Goal: Task Accomplishment & Management: Manage account settings

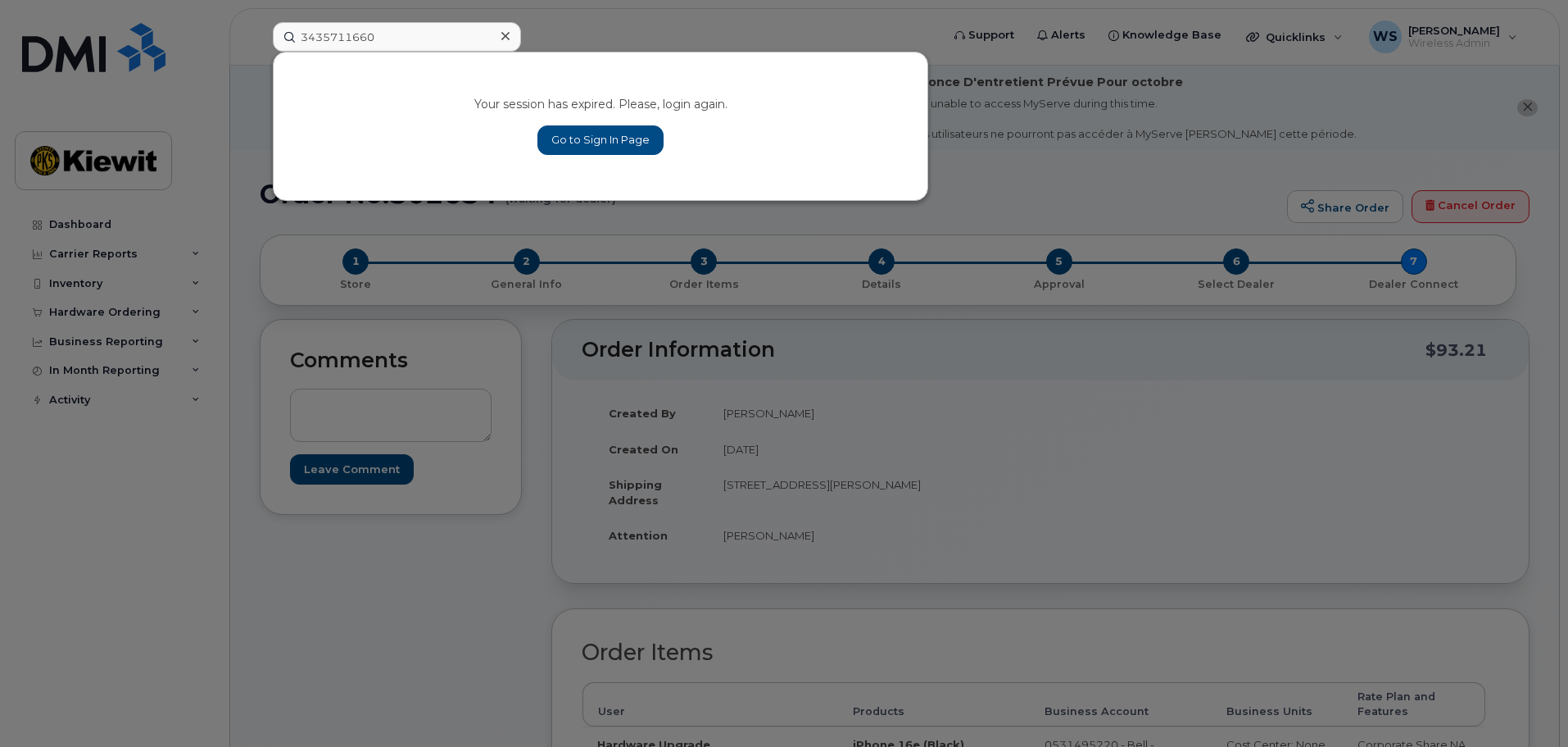
type input "3435711660"
click at [581, 134] on link "Go to Sign In Page" at bounding box center [601, 140] width 126 height 30
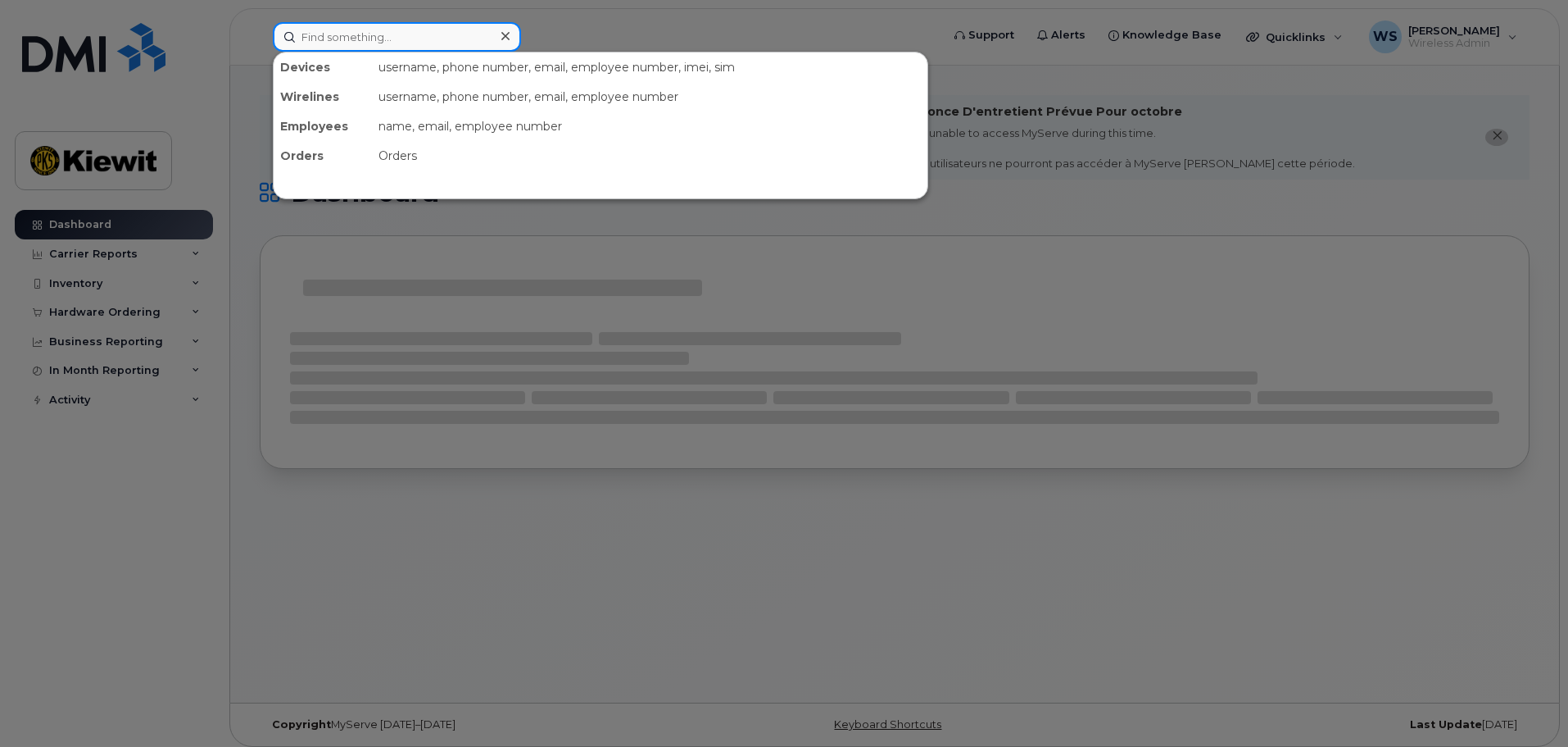
click at [401, 43] on input at bounding box center [397, 37] width 248 height 30
paste input "3435711660"
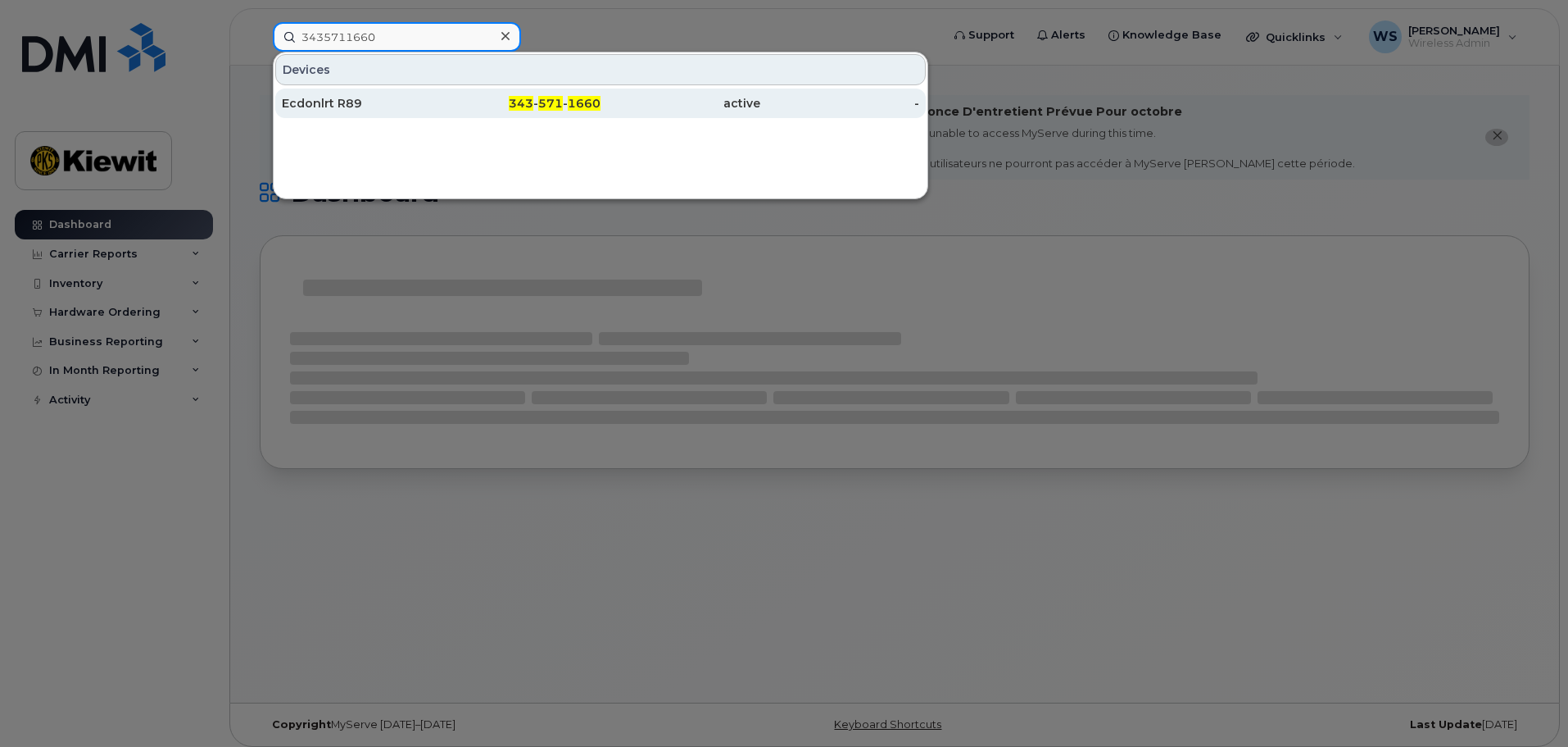
type input "3435711660"
click at [332, 107] on div "Ecdonlrt R89" at bounding box center [361, 103] width 160 height 16
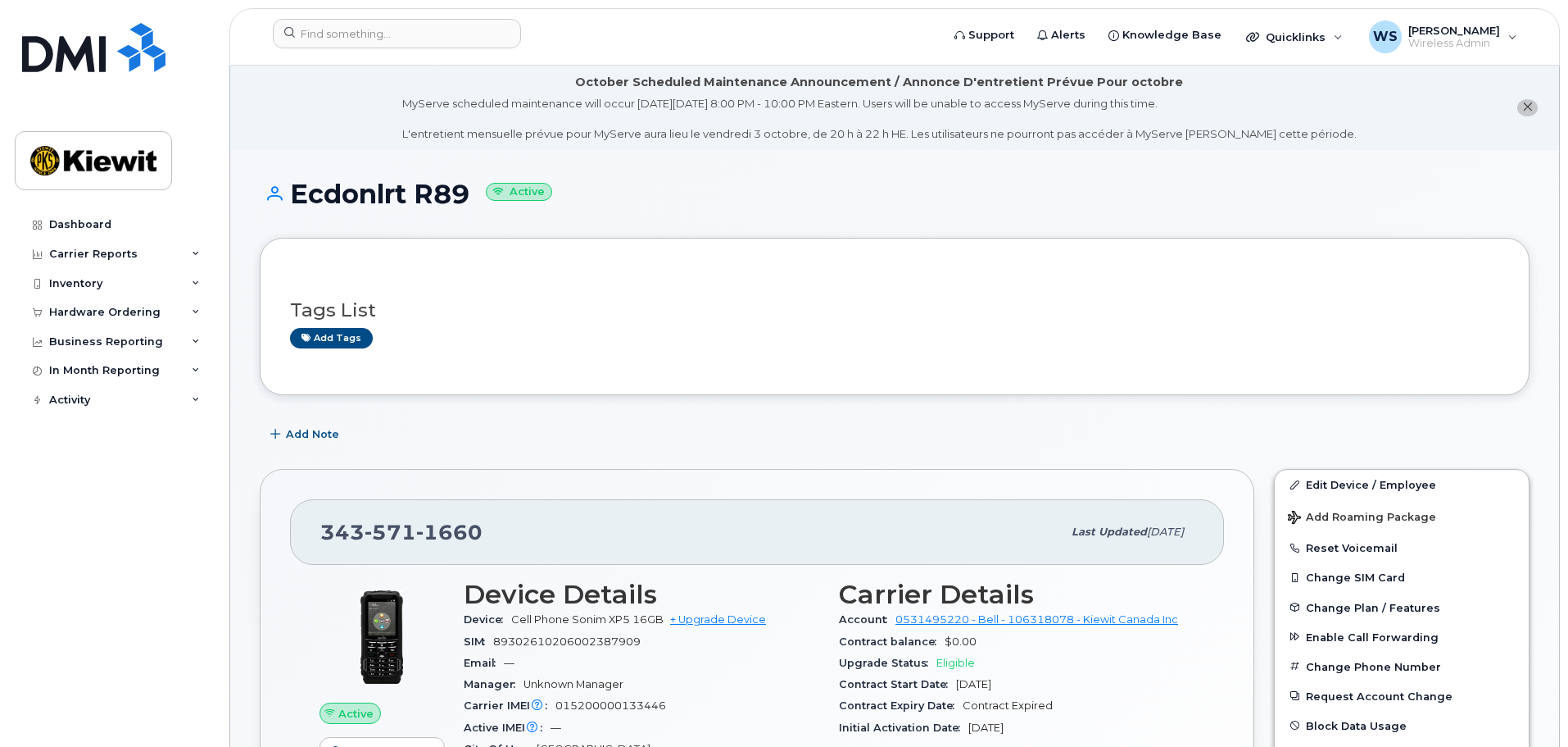
click at [926, 293] on div "Tags List Add tags" at bounding box center [894, 317] width 1209 height 63
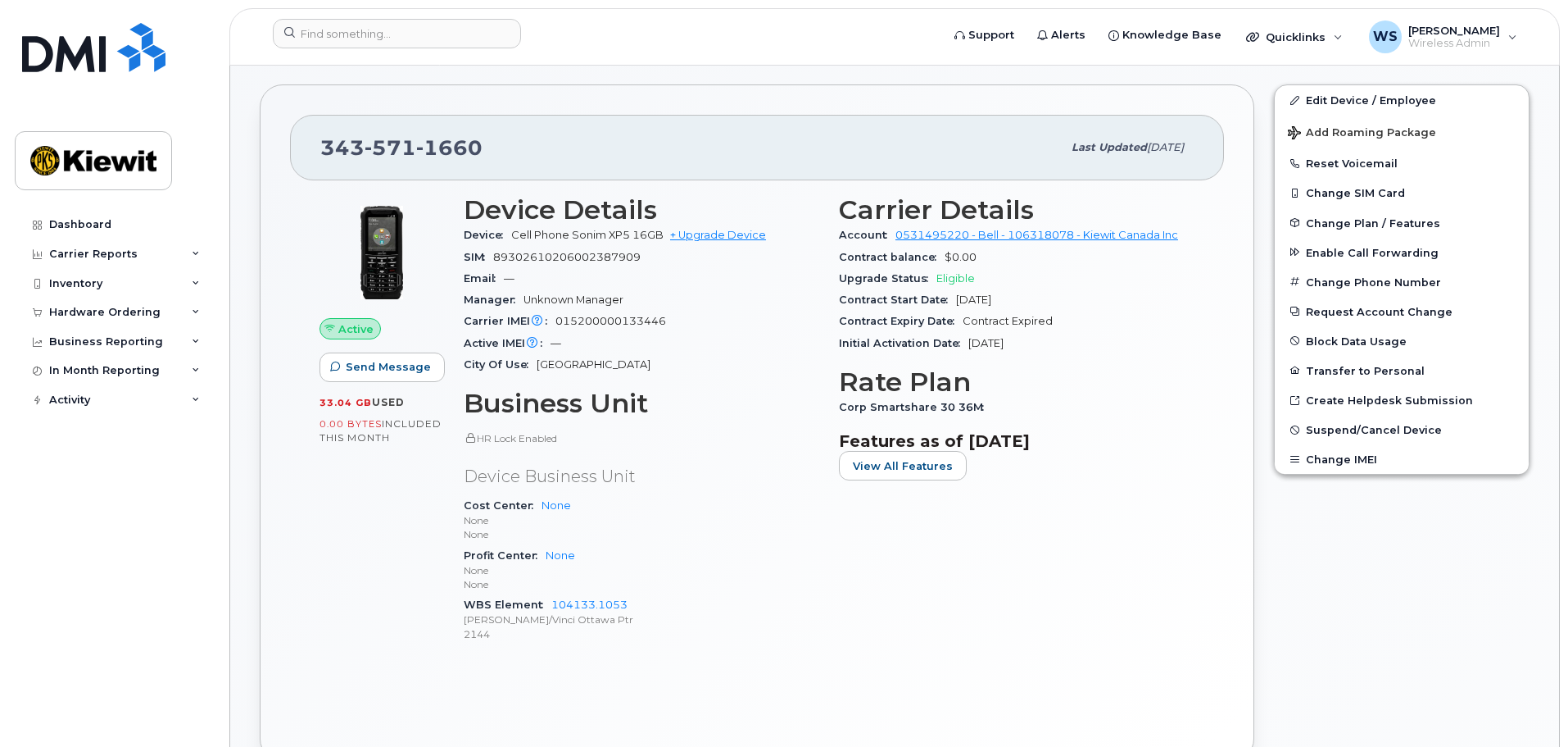
scroll to position [410, 0]
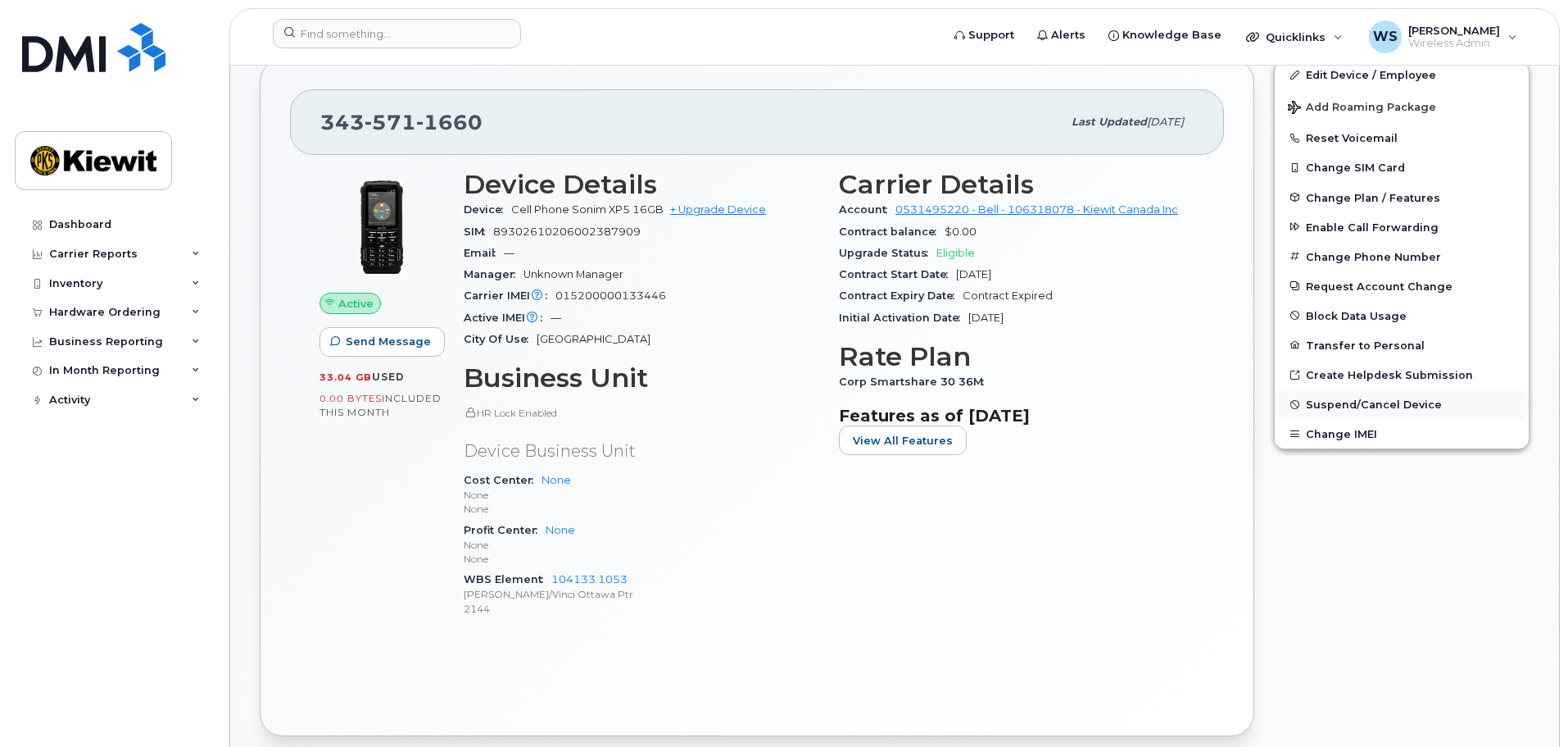
click at [1377, 402] on span "Suspend/Cancel Device" at bounding box center [1374, 404] width 136 height 12
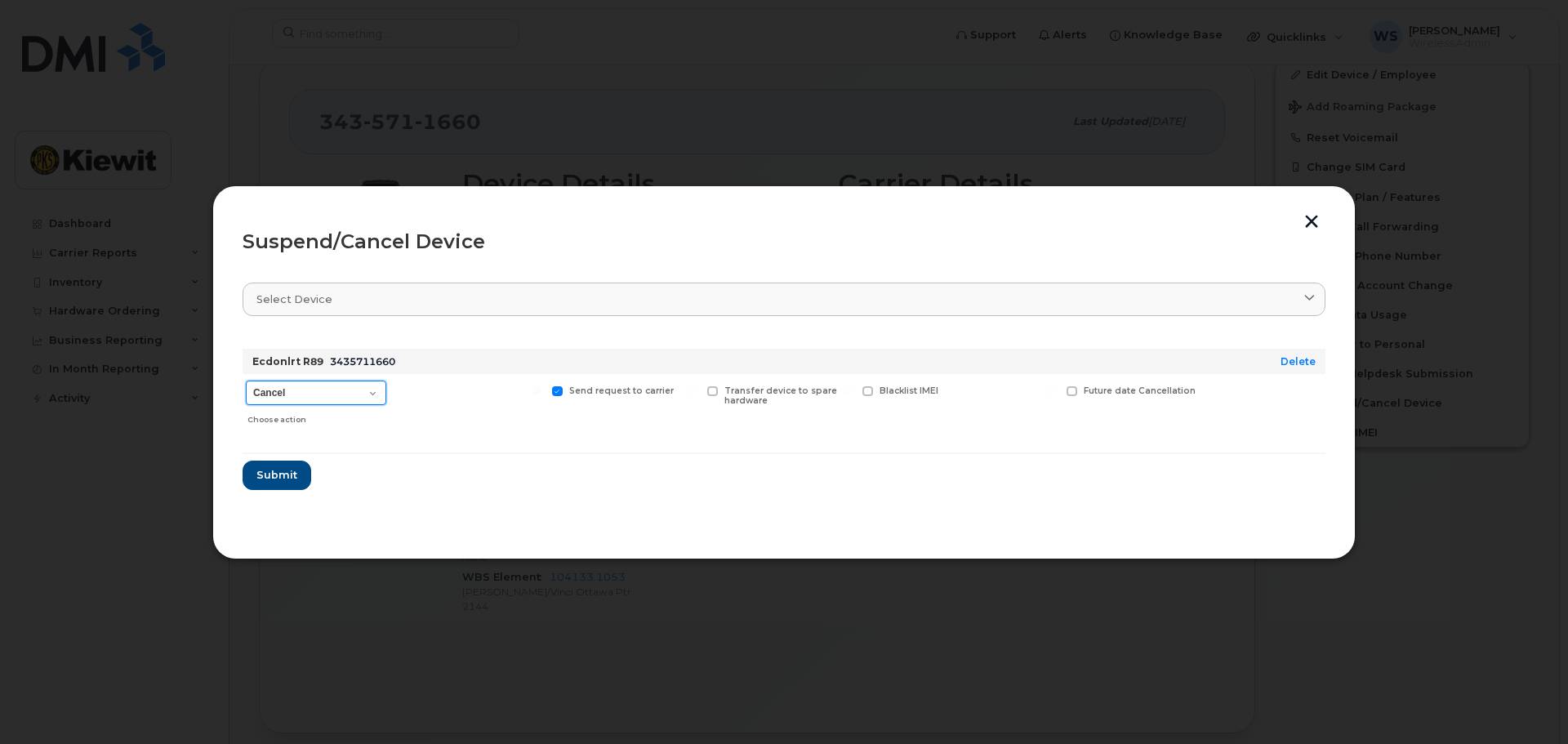
click at [333, 385] on select "Cancel Suspend - Extend Suspension Suspend - Reduced Rate Suspend - Full Rate S…" at bounding box center [316, 393] width 141 height 25
select select "[object Object]"
click at [246, 381] on select "Cancel Suspend - Extend Suspension Suspend - Reduced Rate Suspend - Full Rate S…" at bounding box center [316, 393] width 141 height 25
click at [279, 489] on button "Submit" at bounding box center [276, 475] width 67 height 29
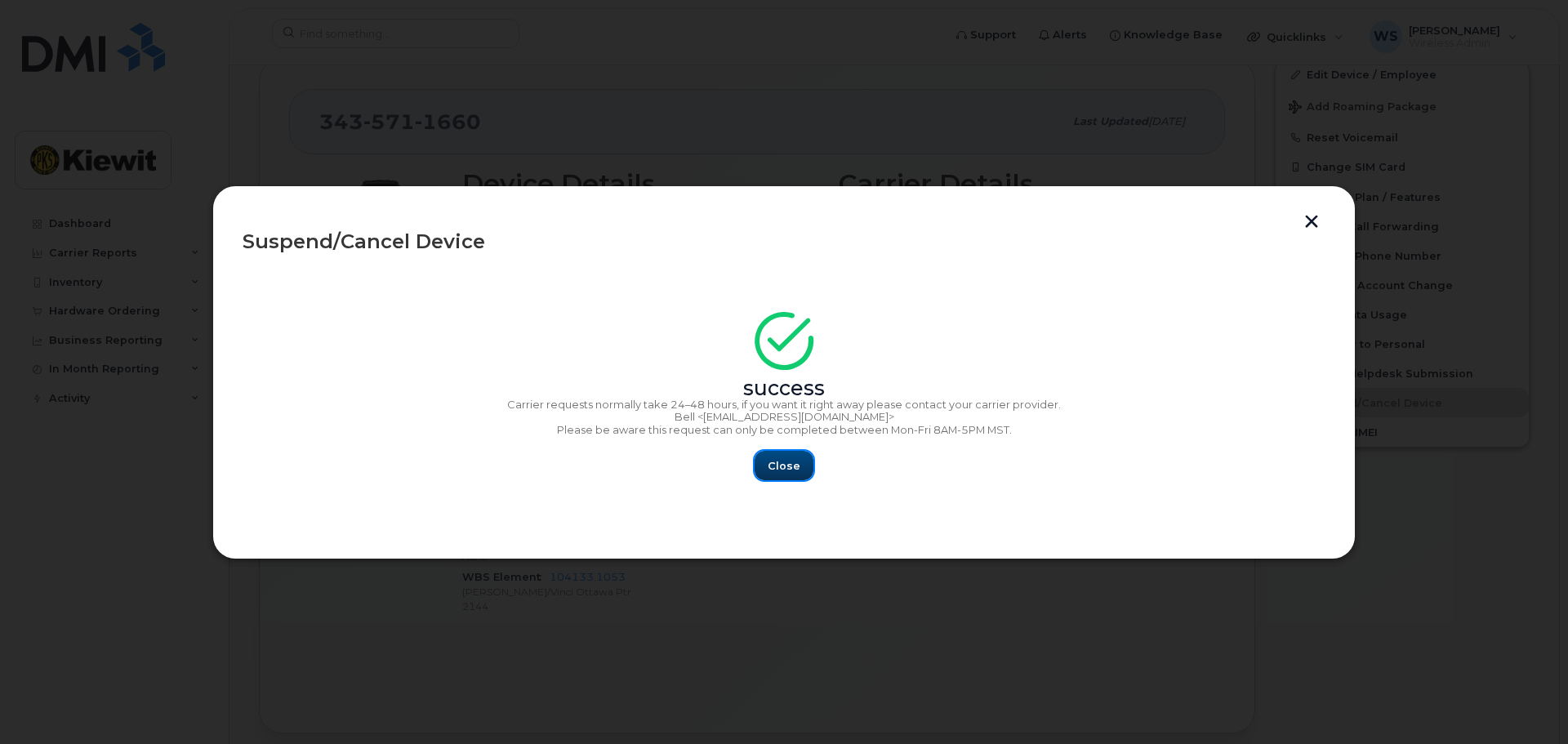
click at [793, 471] on span "Close" at bounding box center [784, 466] width 33 height 16
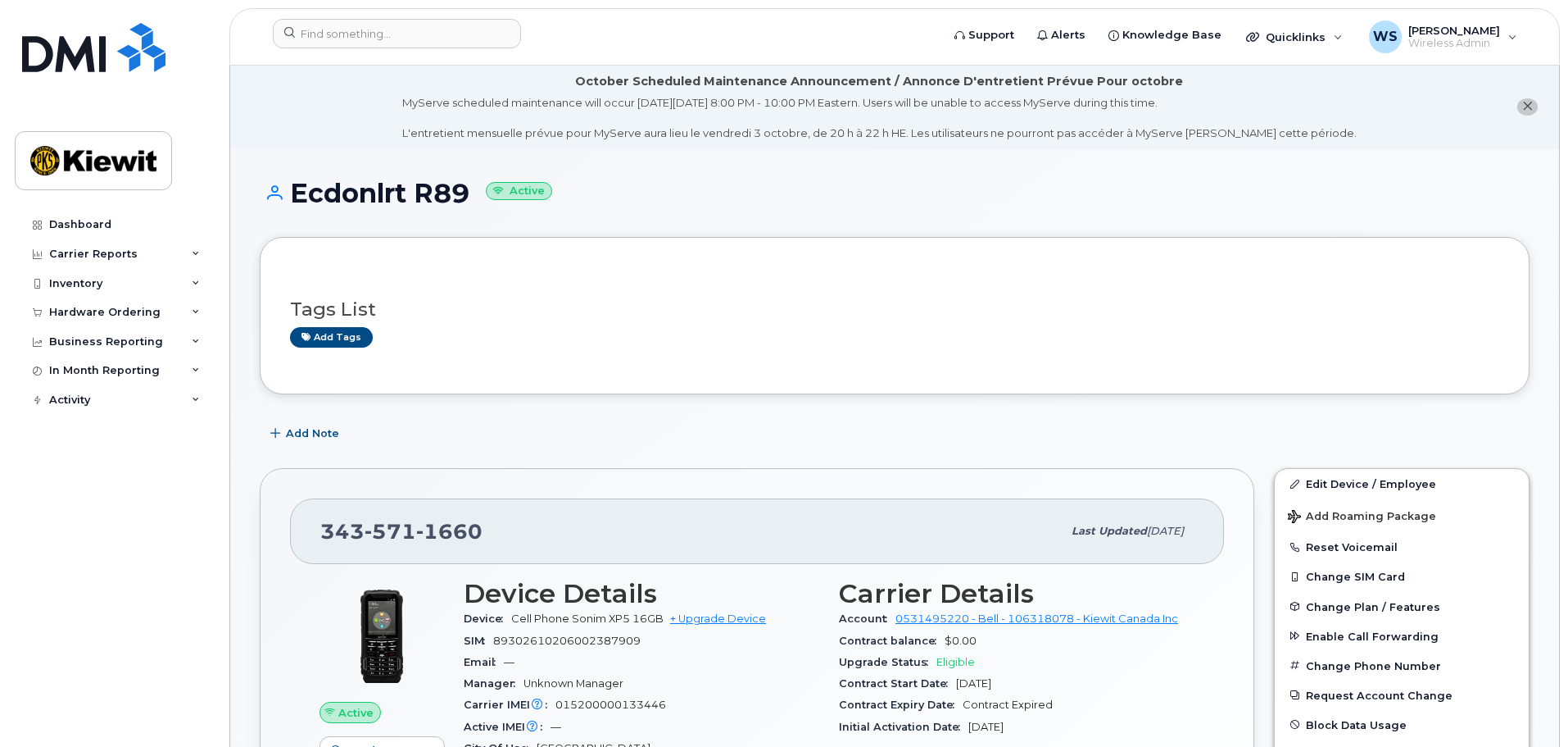
scroll to position [0, 0]
